Goal: Task Accomplishment & Management: Use online tool/utility

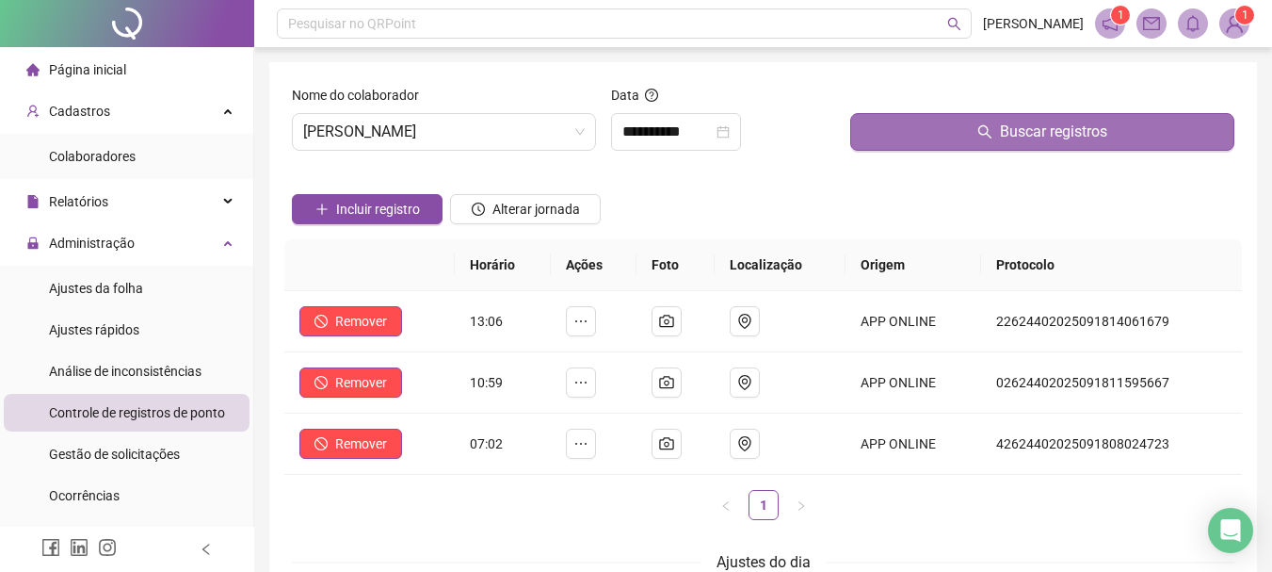
click at [902, 134] on button "Buscar registros" at bounding box center [1042, 132] width 384 height 38
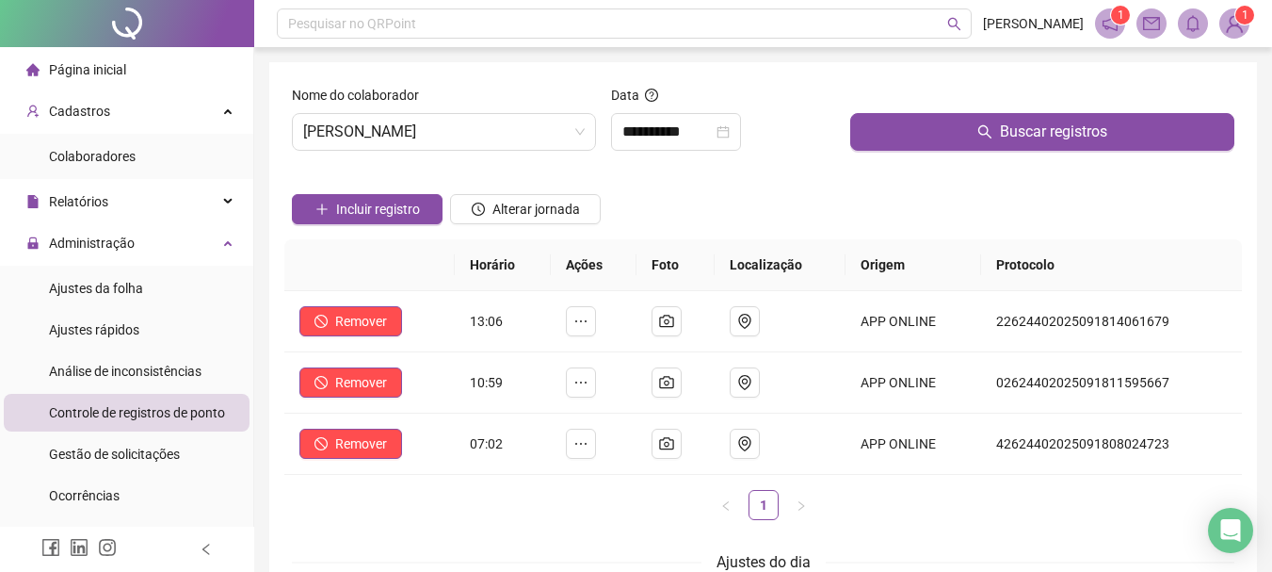
click at [1119, 30] on span at bounding box center [1110, 23] width 30 height 30
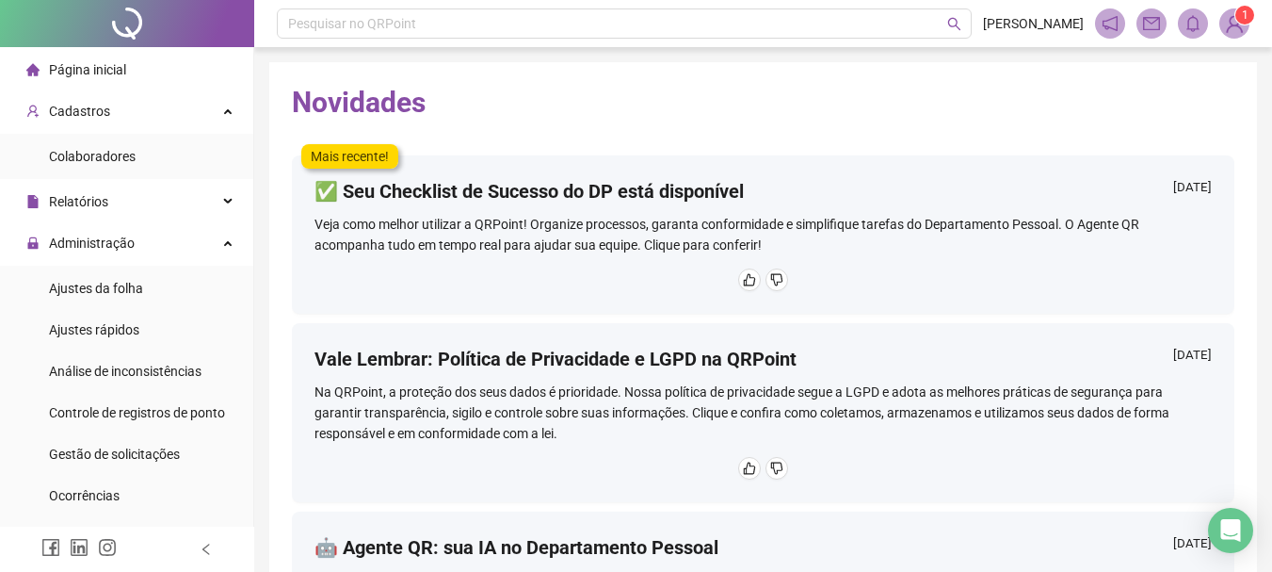
click at [1235, 32] on img at bounding box center [1234, 23] width 28 height 28
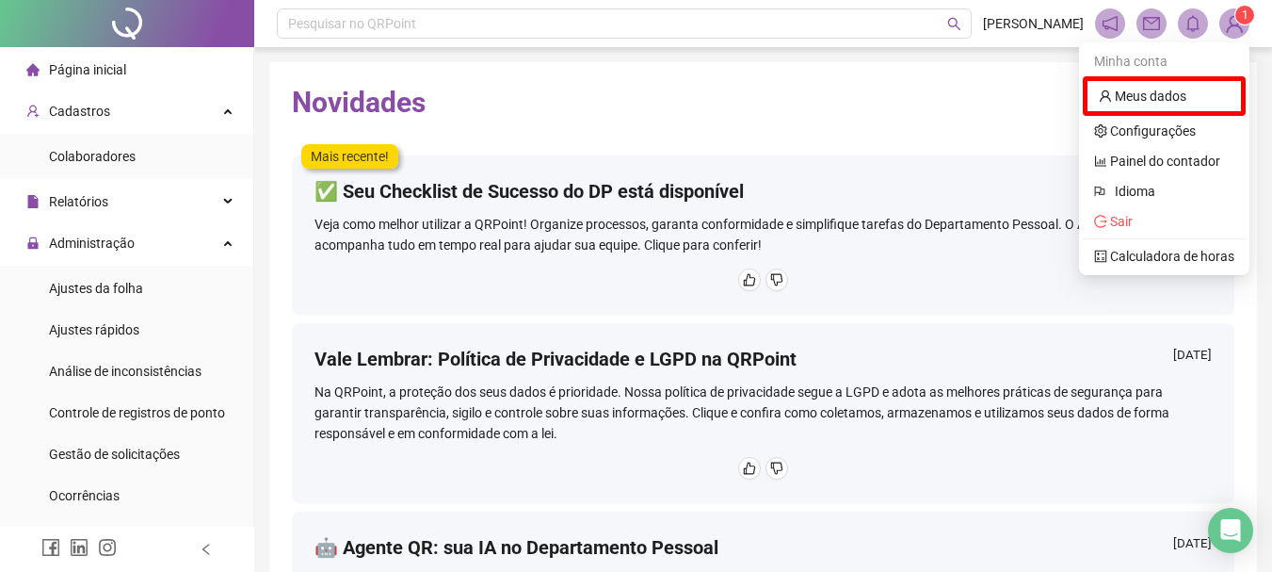
click at [969, 120] on h2 "Novidades" at bounding box center [763, 103] width 943 height 36
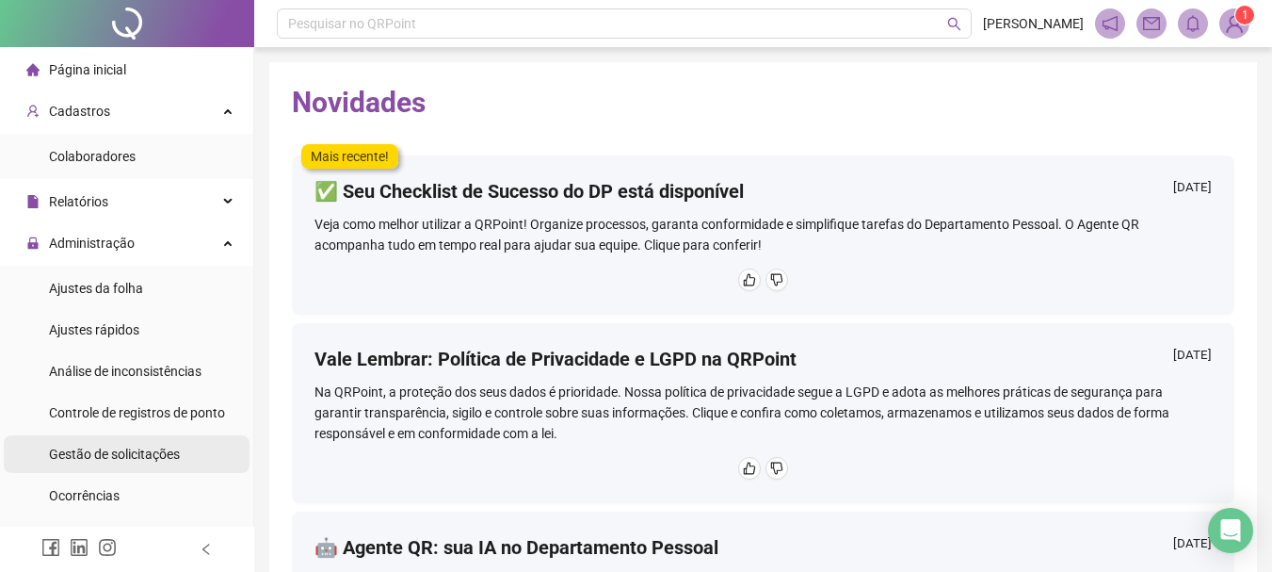
click at [120, 446] on span "Gestão de solicitações" at bounding box center [114, 453] width 131 height 15
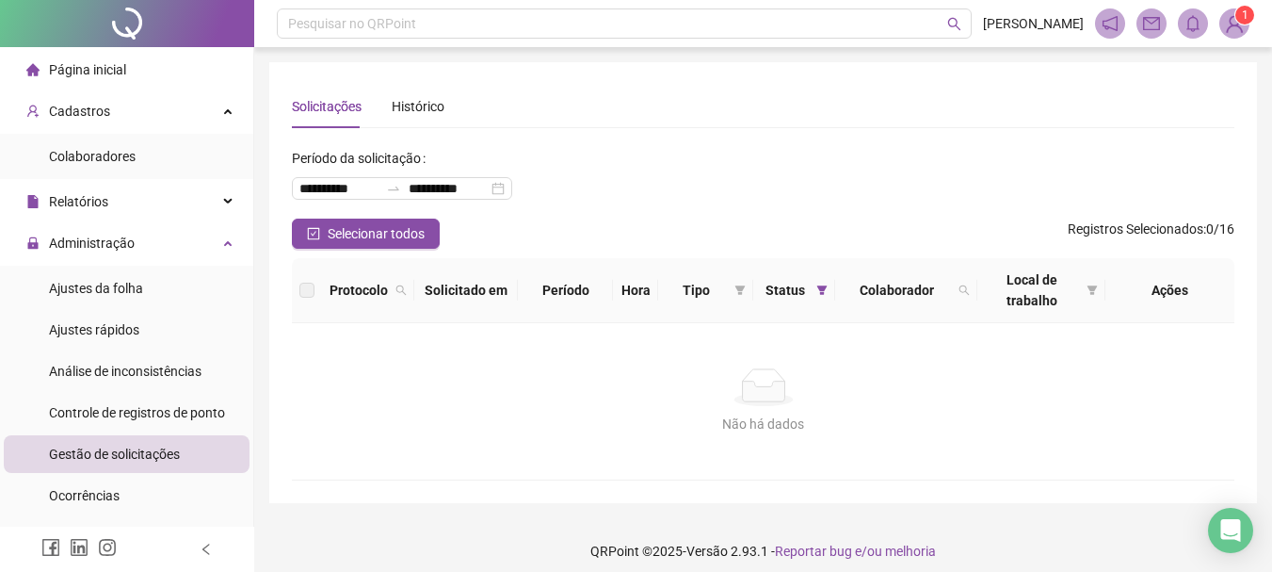
click at [1234, 29] on img at bounding box center [1234, 23] width 28 height 28
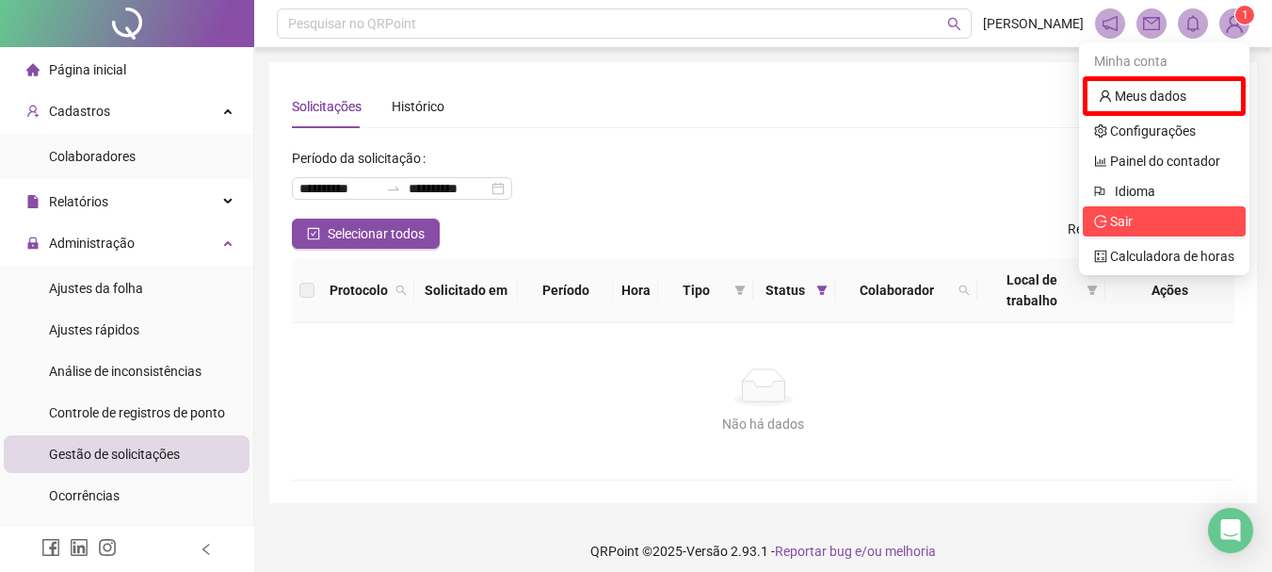
click at [1134, 218] on span "Sair" at bounding box center [1164, 221] width 140 height 21
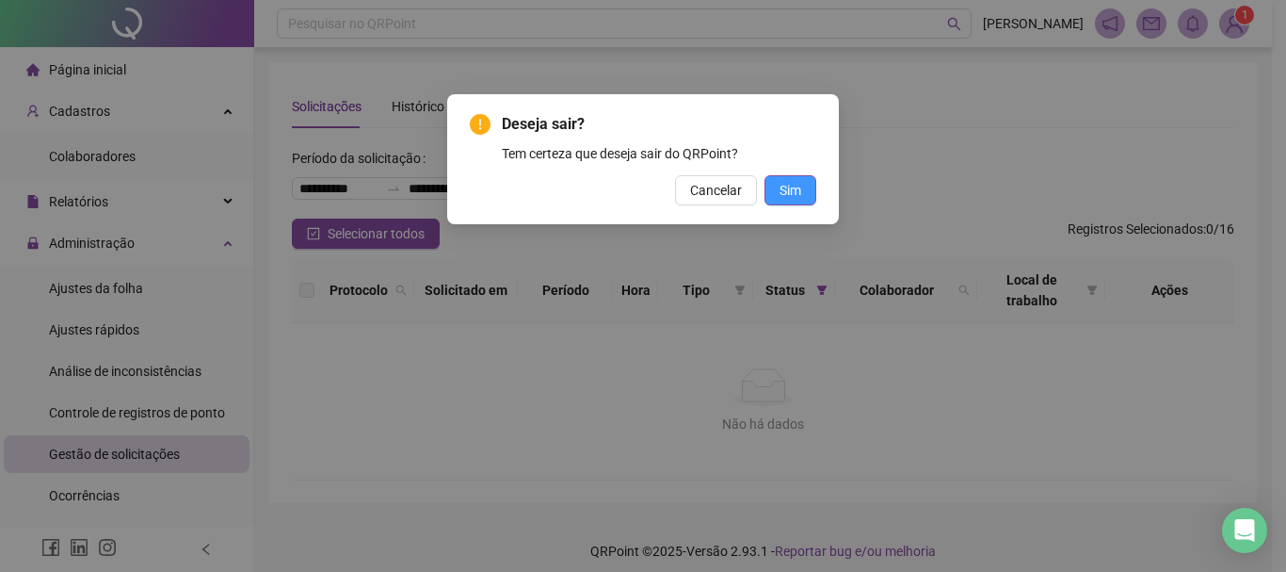
click at [798, 188] on span "Sim" at bounding box center [791, 190] width 22 height 21
